Goal: Task Accomplishment & Management: Manage account settings

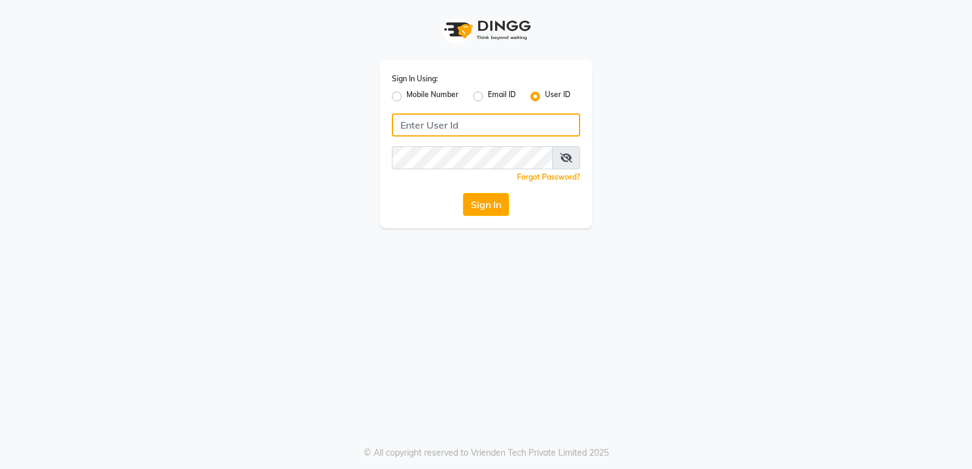
click at [484, 117] on input "Username" at bounding box center [486, 125] width 188 height 23
type input "etherealsalon"
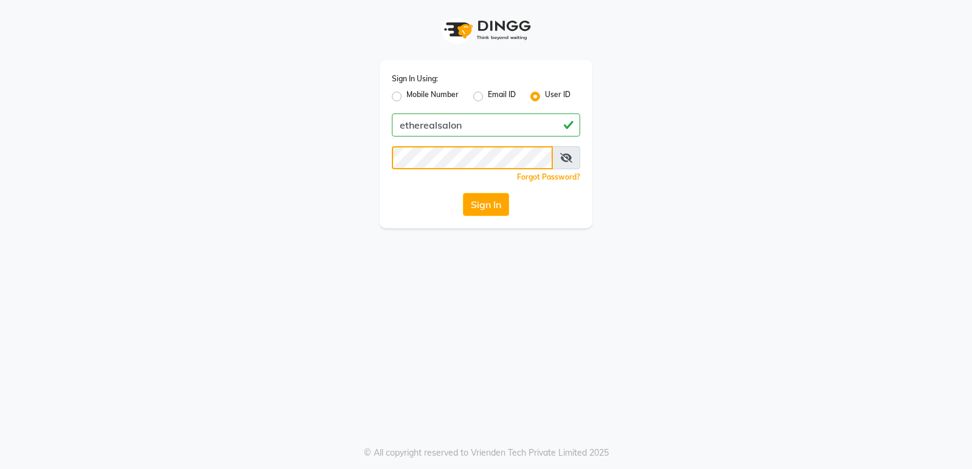
click at [463, 193] on button "Sign In" at bounding box center [486, 204] width 46 height 23
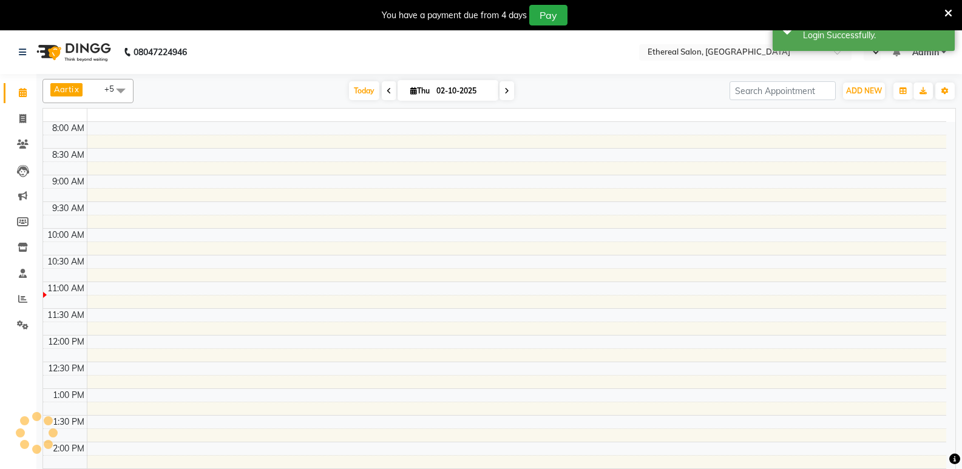
select select "en"
